Goal: Task Accomplishment & Management: Manage account settings

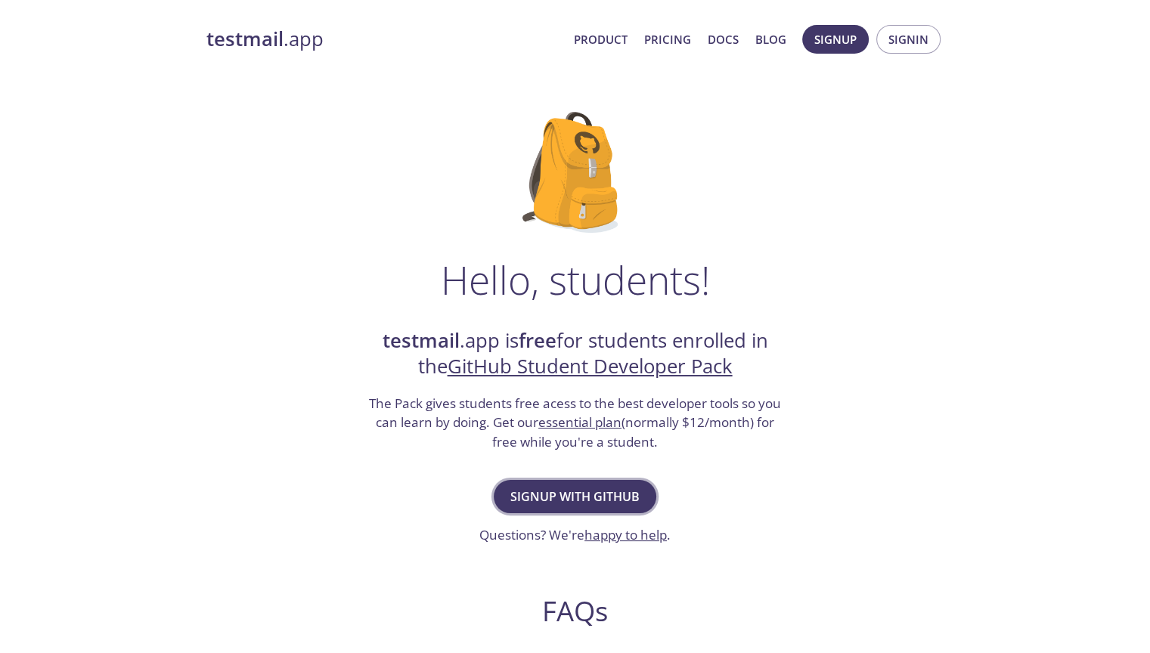
click at [569, 494] on span "Signup with GitHub" at bounding box center [574, 496] width 129 height 21
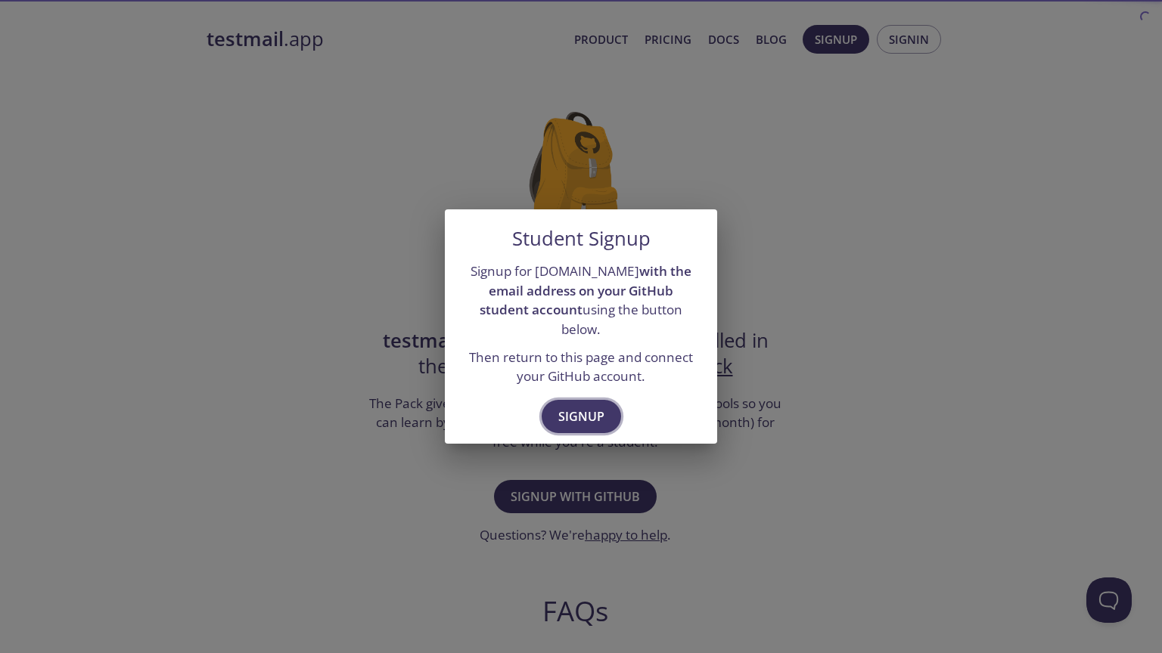
click at [578, 407] on span "Signup" at bounding box center [581, 416] width 46 height 21
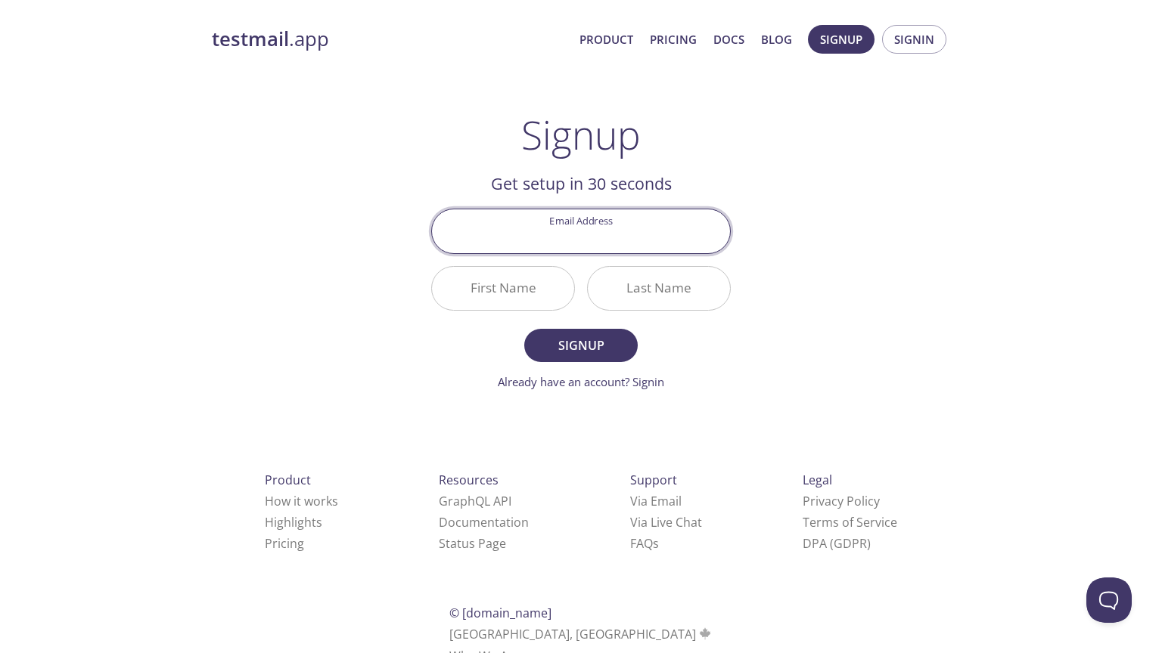
click at [593, 231] on input "Email Address" at bounding box center [581, 230] width 298 height 43
type input "[EMAIL_ADDRESS][DOMAIN_NAME]"
click at [509, 284] on input "First Name" at bounding box center [503, 288] width 142 height 43
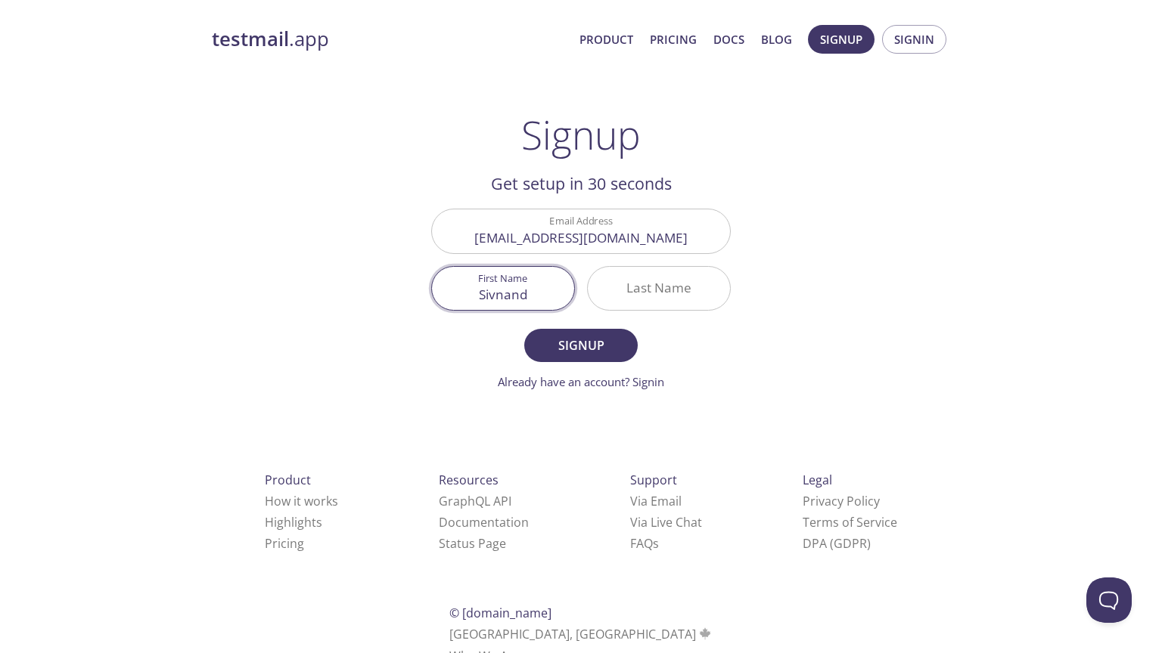
type input "Sivnand"
click at [635, 293] on input "Last Name" at bounding box center [659, 288] width 142 height 43
type input "V"
click at [584, 339] on span "Signup" at bounding box center [581, 345] width 80 height 21
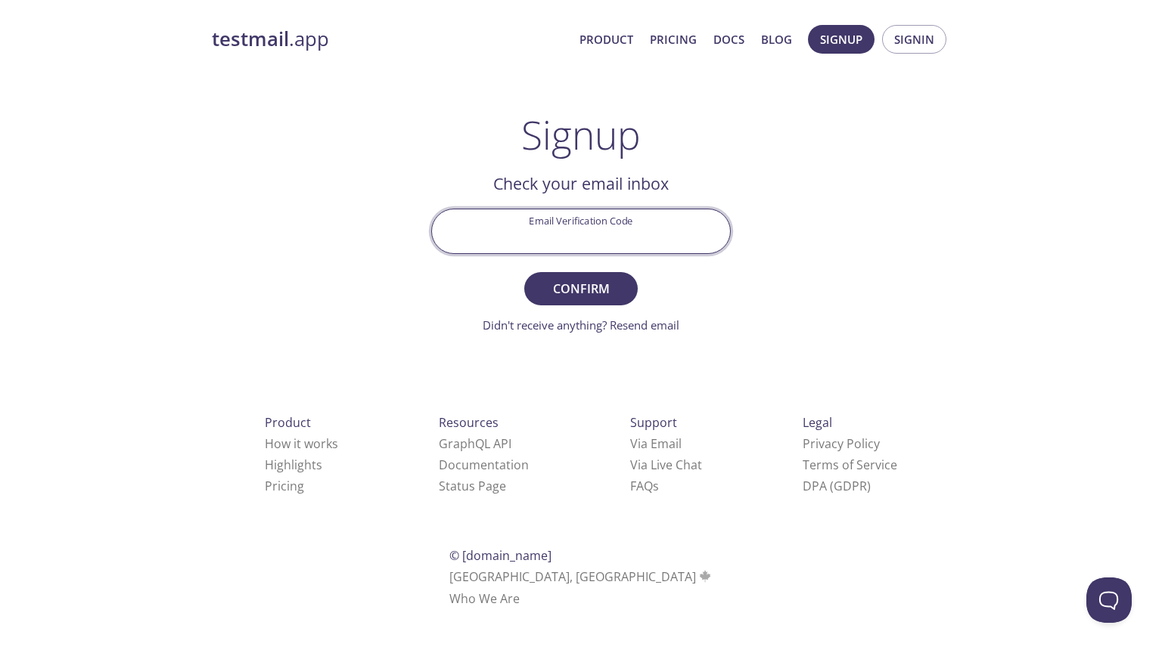
click at [521, 219] on input "Email Verification Code" at bounding box center [581, 230] width 298 height 43
type input "x8p1w85"
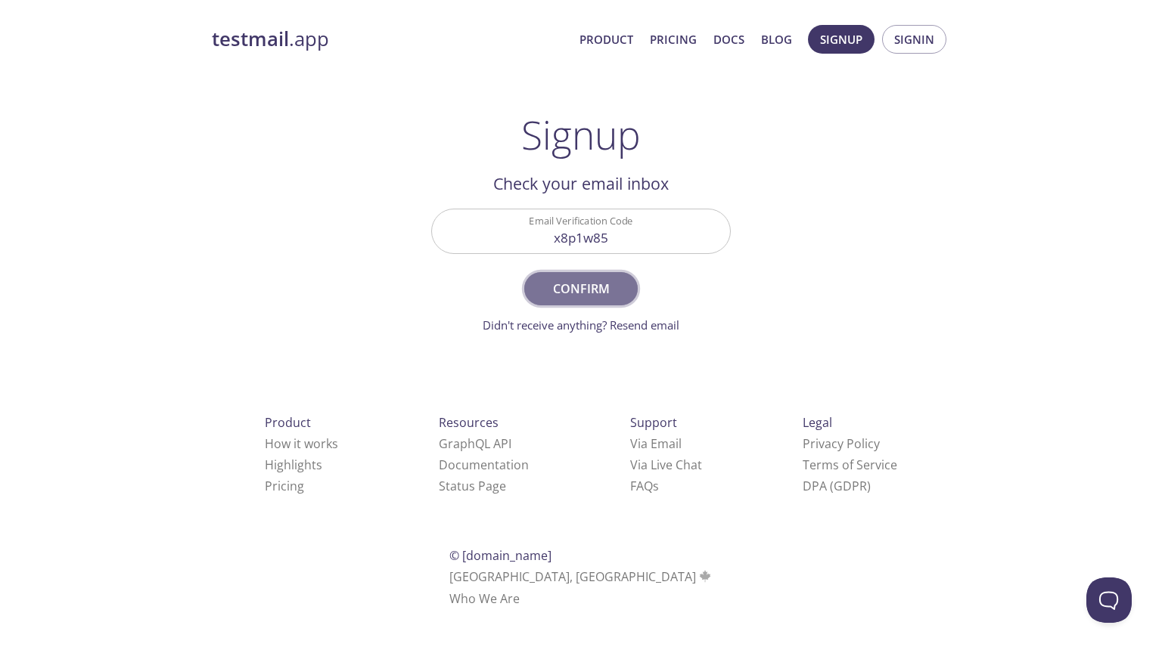
click at [563, 285] on span "Confirm" at bounding box center [581, 288] width 80 height 21
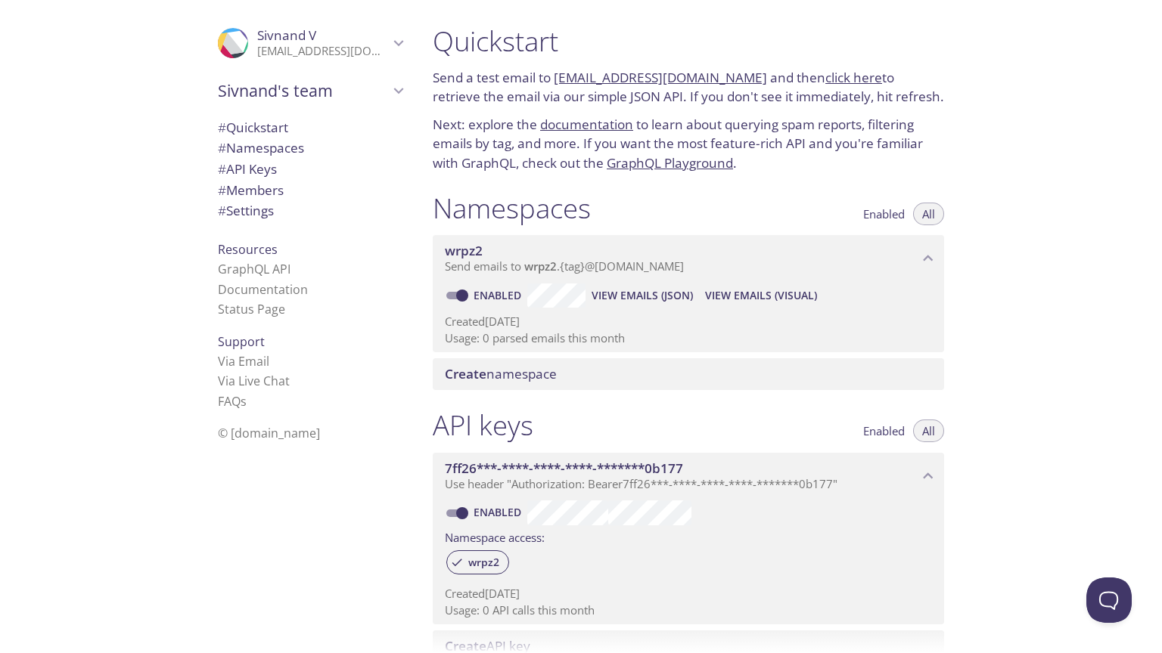
click at [563, 259] on span "wrpz2" at bounding box center [681, 251] width 473 height 17
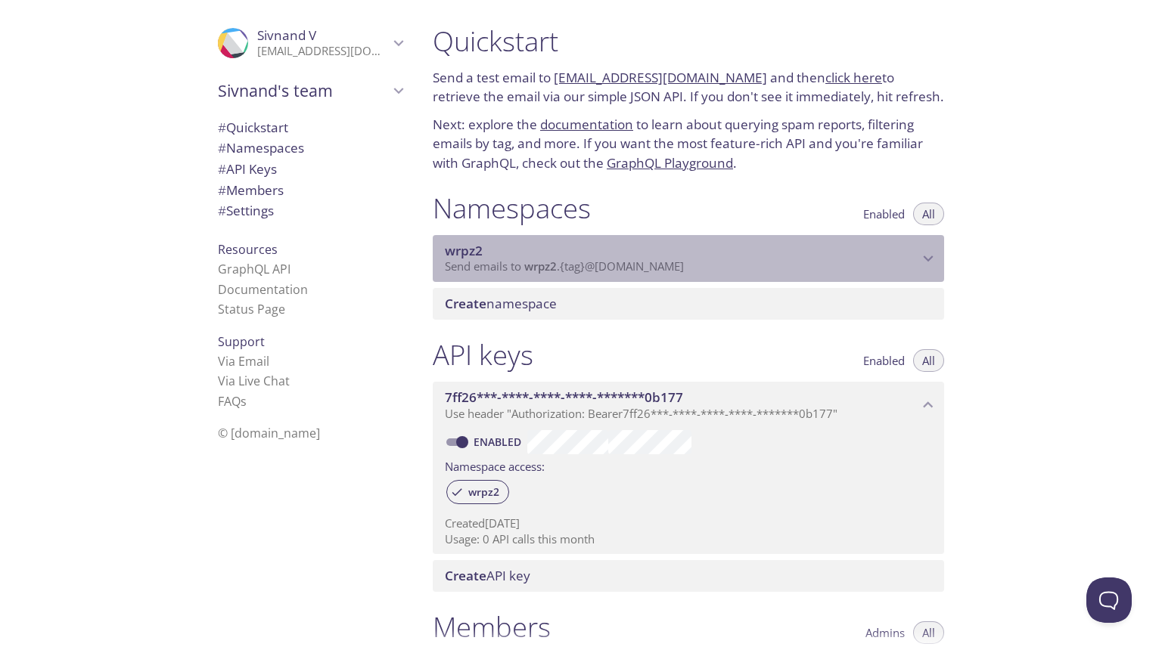
click at [563, 257] on span "wrpz2" at bounding box center [681, 251] width 473 height 17
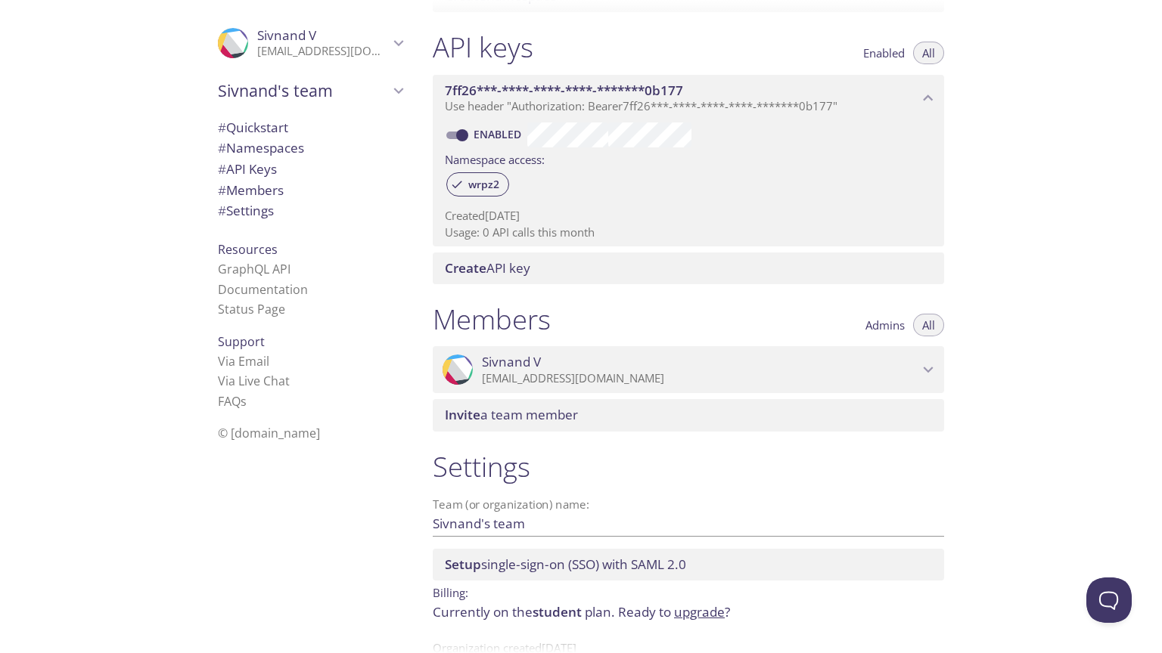
scroll to position [422, 0]
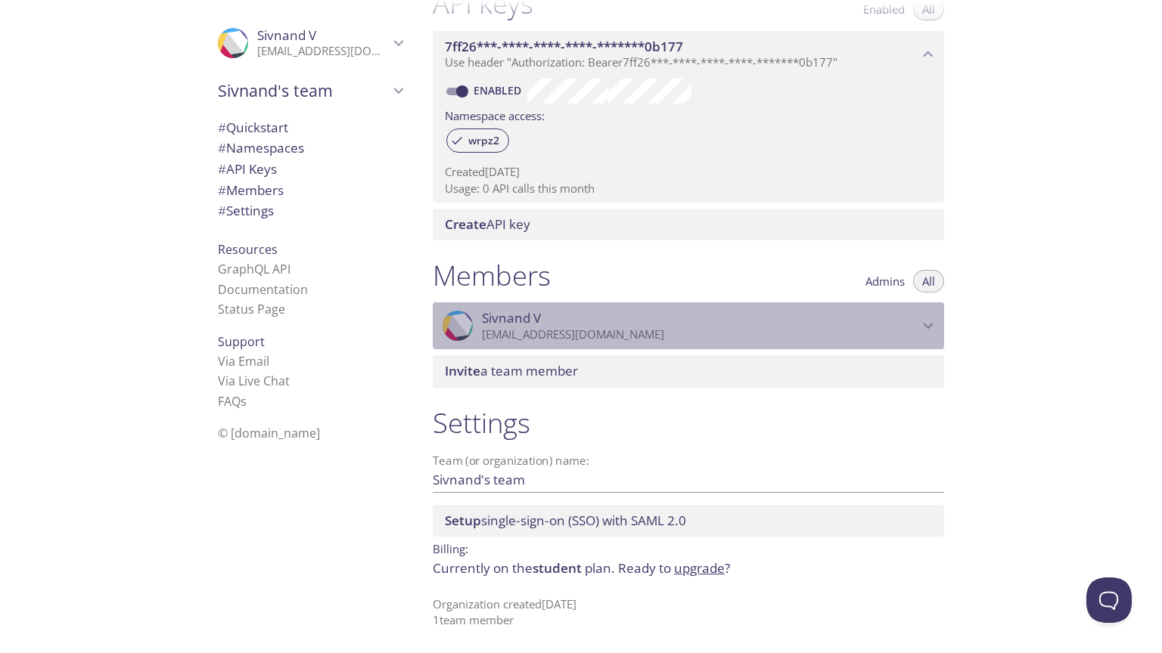
click at [707, 336] on p "[EMAIL_ADDRESS][DOMAIN_NAME]" at bounding box center [700, 334] width 436 height 15
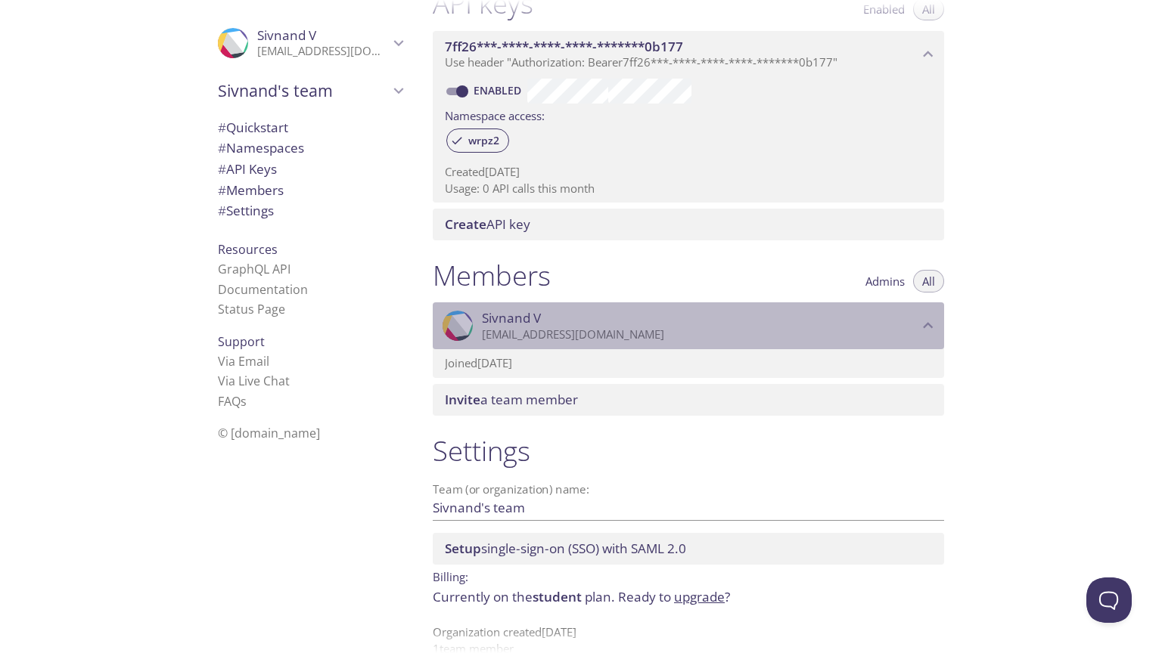
click at [707, 336] on p "[EMAIL_ADDRESS][DOMAIN_NAME]" at bounding box center [700, 334] width 436 height 15
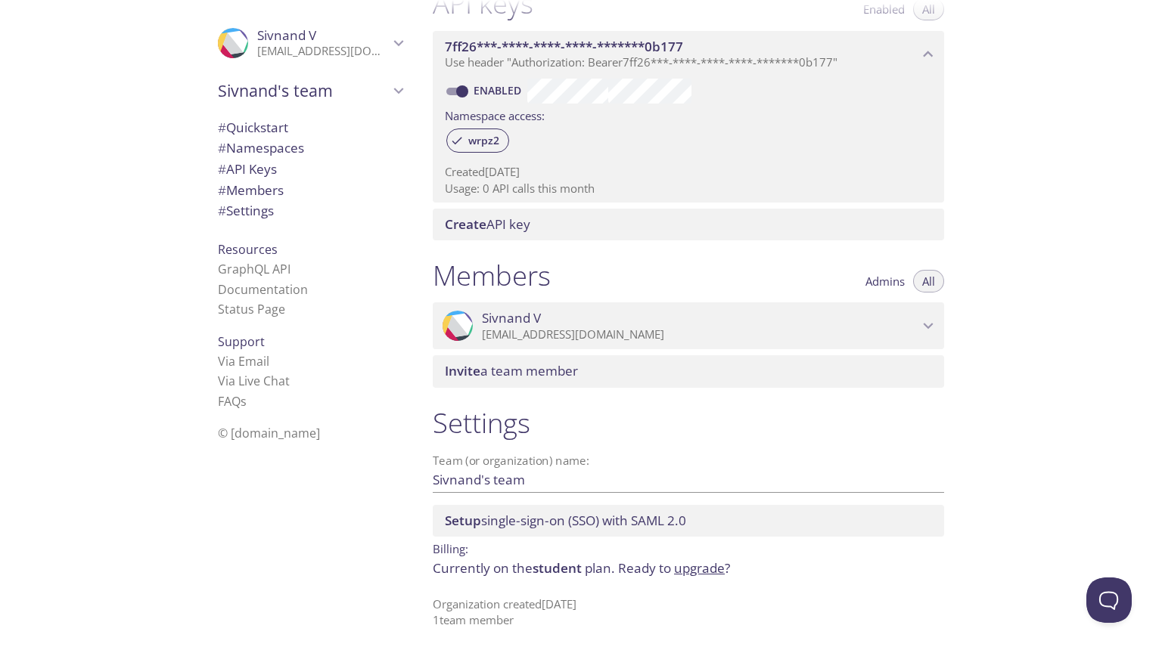
scroll to position [0, 0]
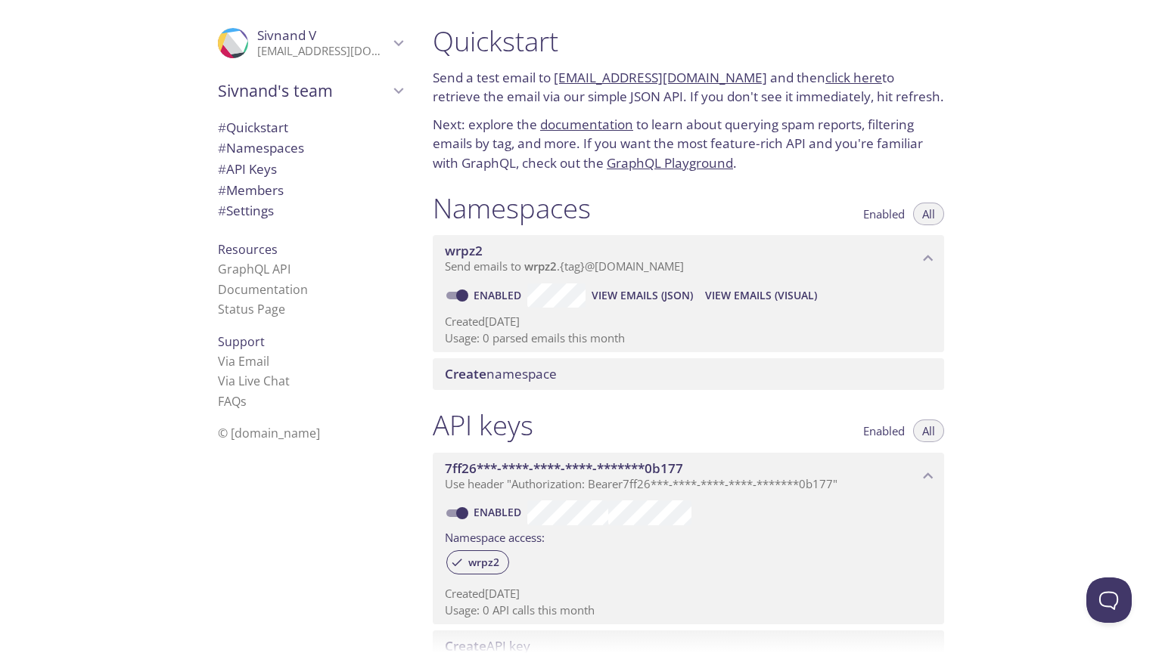
click at [499, 375] on span "Create namespace" at bounding box center [501, 373] width 112 height 17
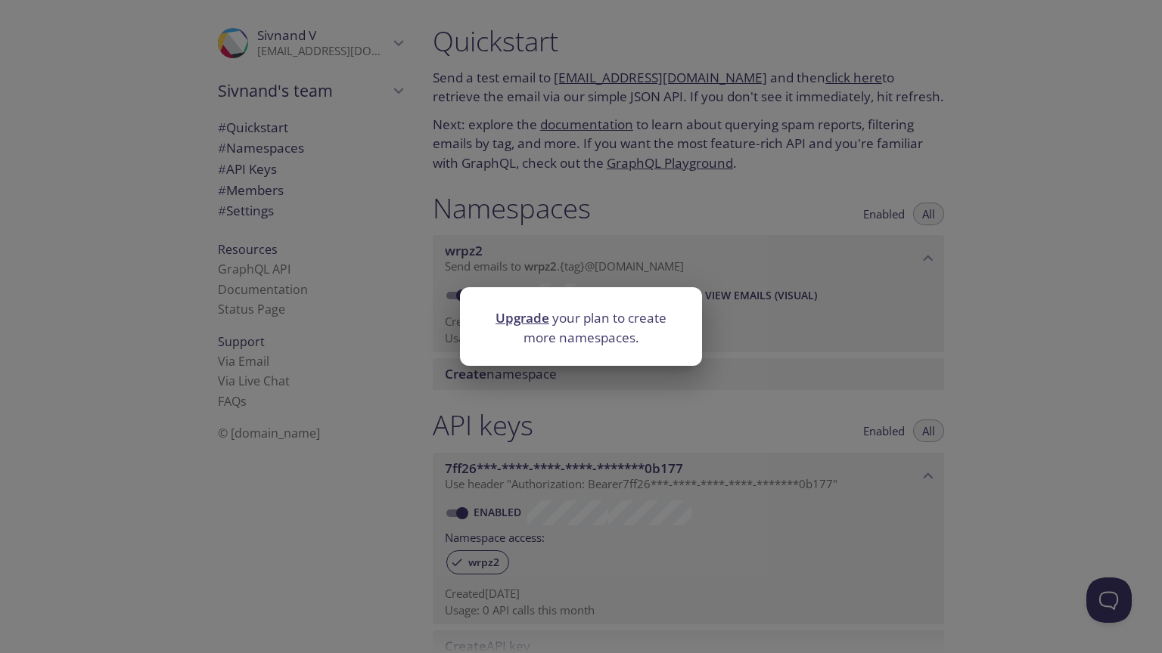
click at [645, 380] on div "Upgrade your plan to create more namespaces." at bounding box center [581, 326] width 1162 height 653
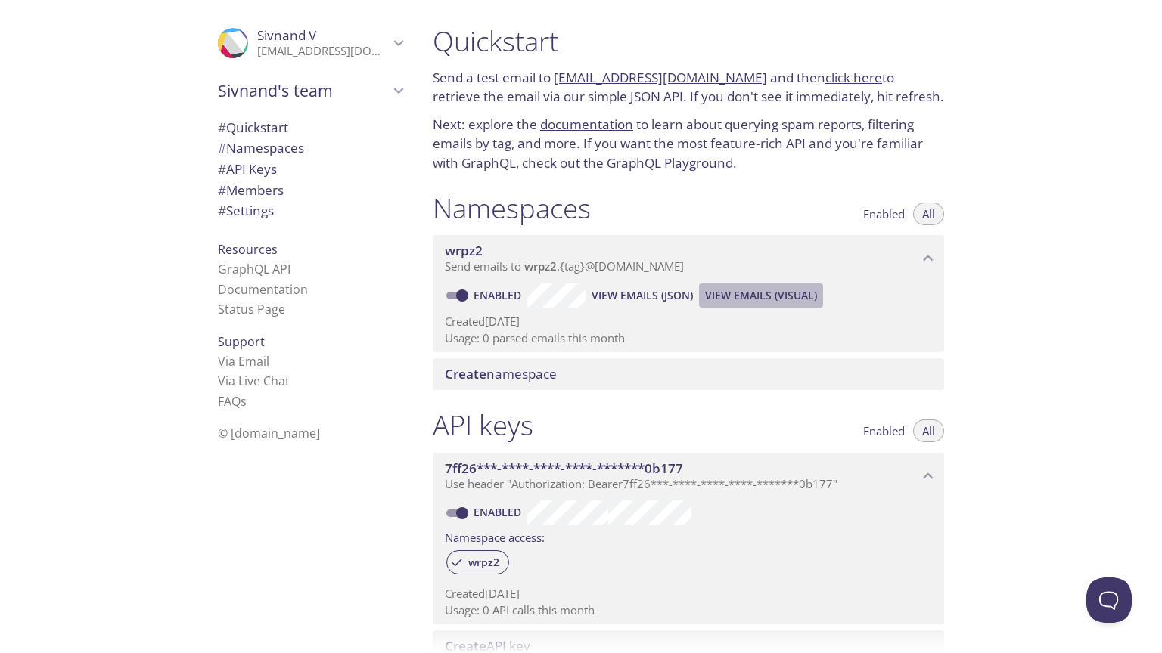
click at [770, 306] on button "View Emails (Visual)" at bounding box center [761, 296] width 124 height 24
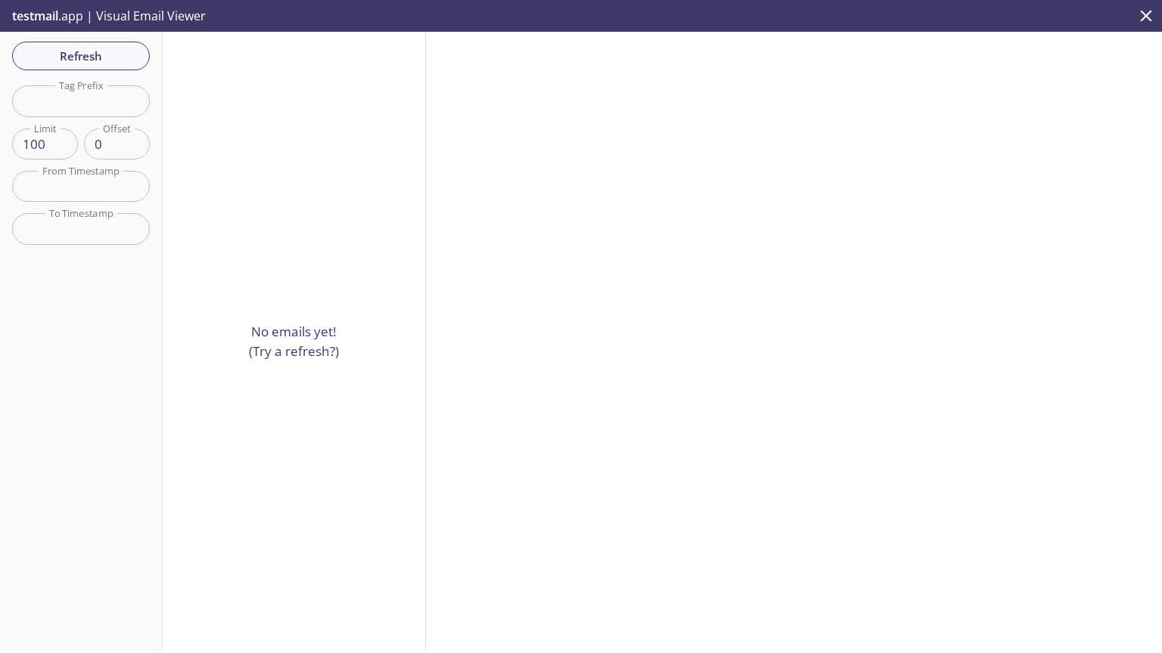
click at [67, 17] on p "testmail .app | Visual Email Viewer" at bounding box center [107, 16] width 215 height 32
click at [1146, 13] on icon "close" at bounding box center [1146, 16] width 20 height 20
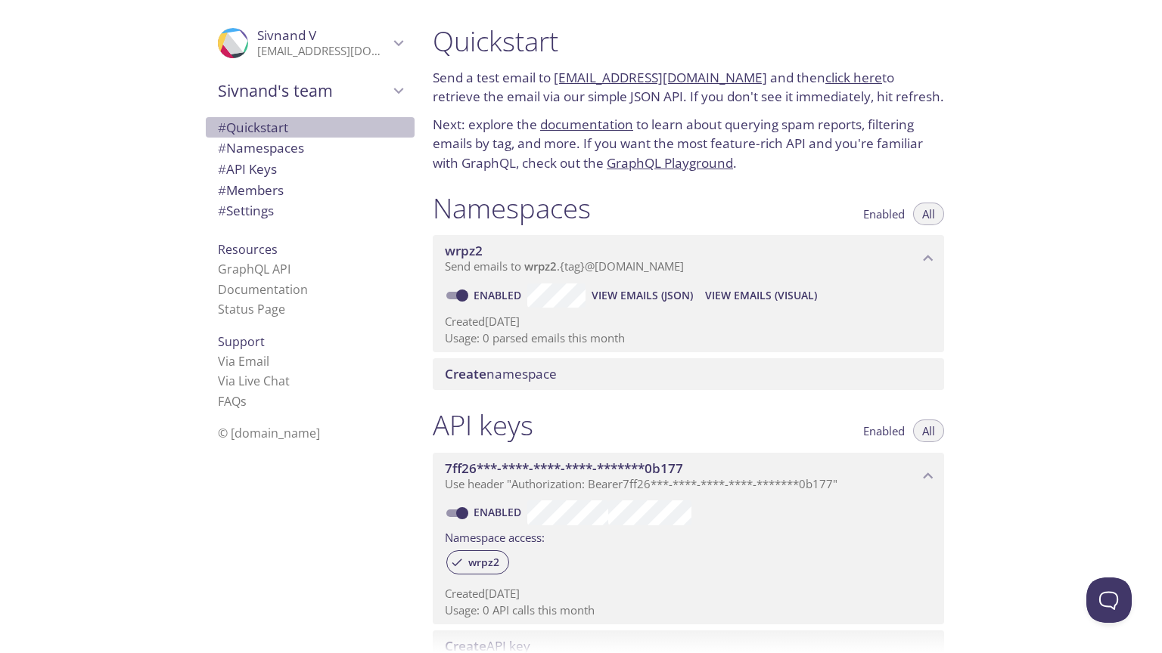
click at [343, 135] on span "# Quickstart" at bounding box center [310, 128] width 185 height 20
click at [256, 206] on span "# Settings" at bounding box center [246, 210] width 56 height 17
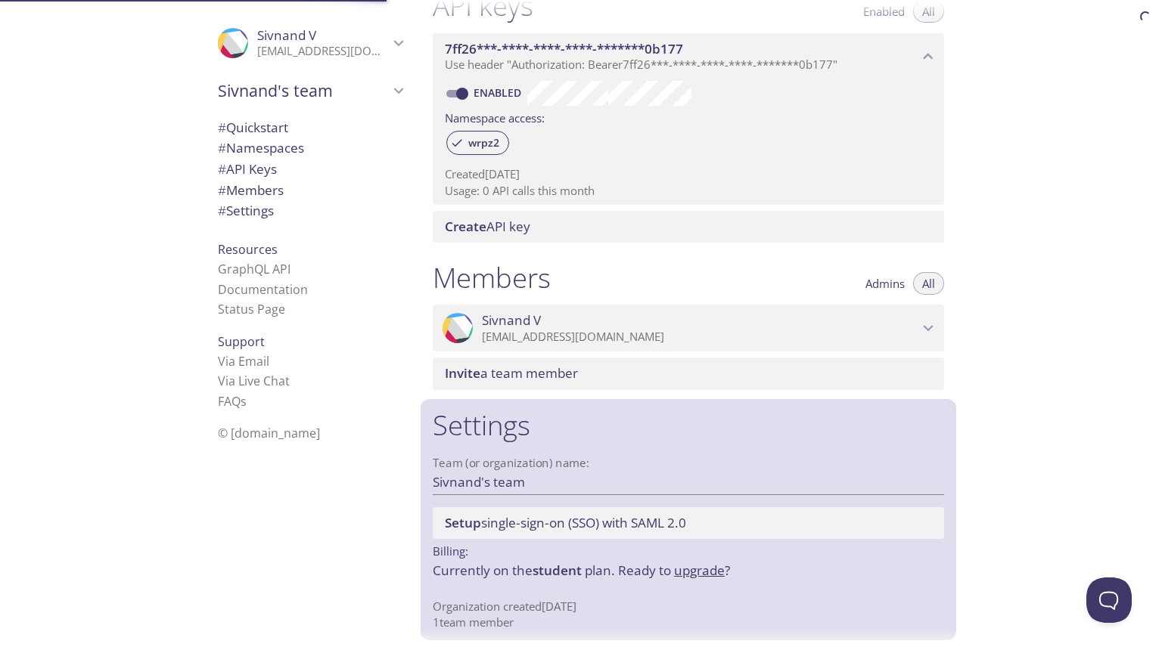
scroll to position [422, 0]
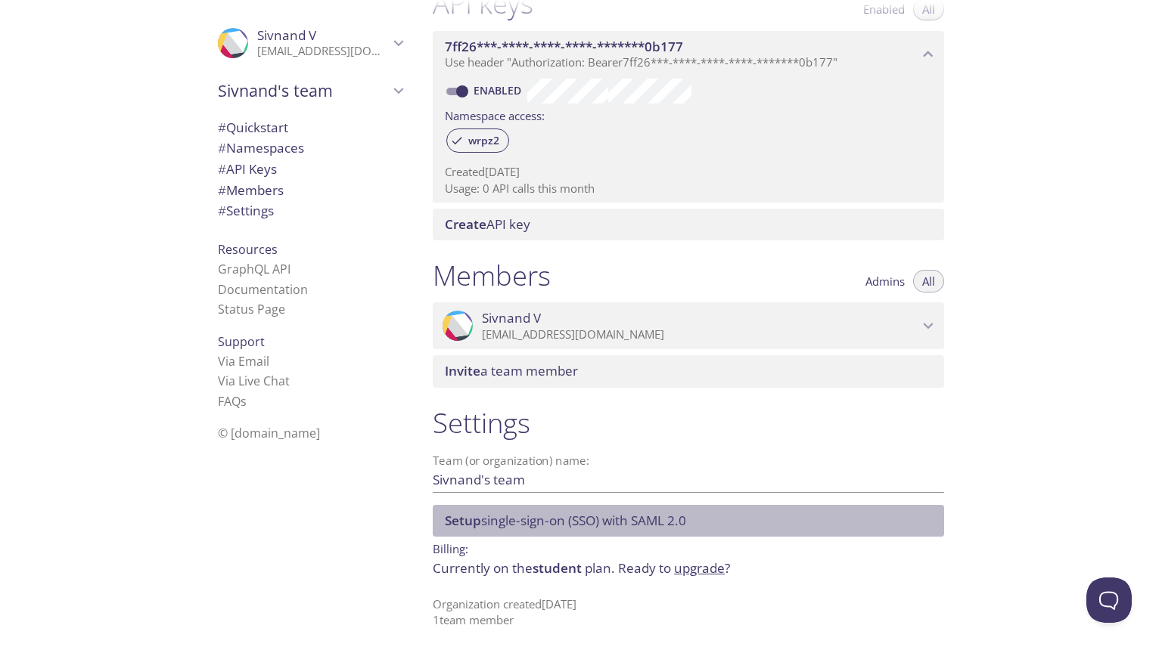
click at [715, 525] on span "Setup single-sign-on (SSO) with [PERSON_NAME] 2.0" at bounding box center [691, 521] width 493 height 17
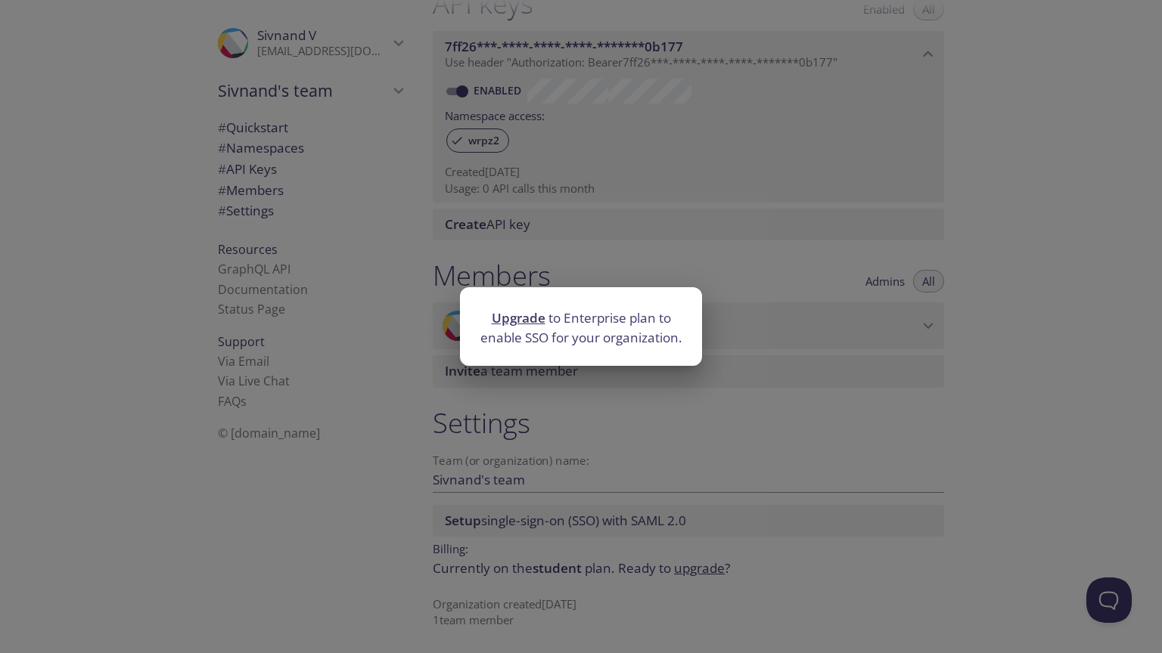
click at [734, 487] on div "Upgrade to Enterprise plan to enable SSO for your organization." at bounding box center [581, 326] width 1162 height 653
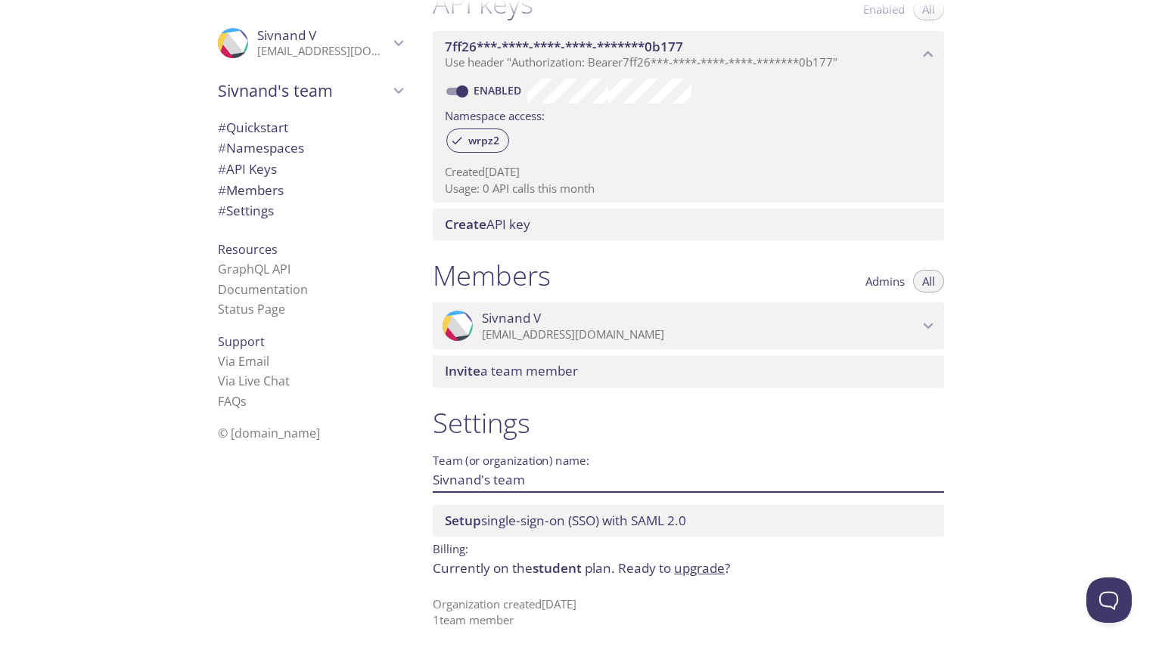
drag, startPoint x: 614, startPoint y: 482, endPoint x: 481, endPoint y: 477, distance: 133.2
click at [481, 477] on input "Sivnand's team" at bounding box center [664, 479] width 463 height 25
type input "Sivnand"
